Goal: Check status

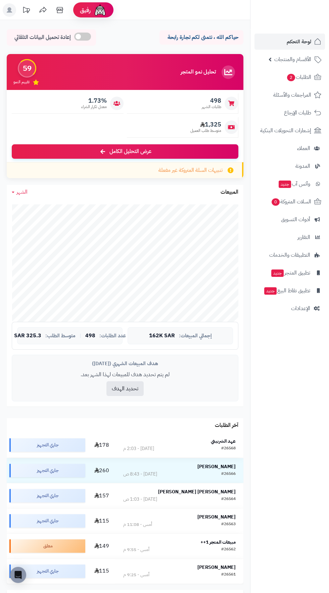
click at [228, 439] on strong "عهد الشربيني" at bounding box center [223, 440] width 25 height 7
